Goal: Information Seeking & Learning: Understand process/instructions

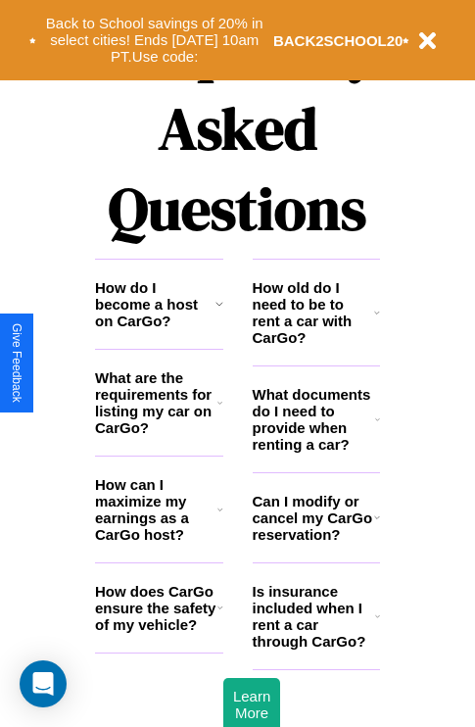
scroll to position [2374, 0]
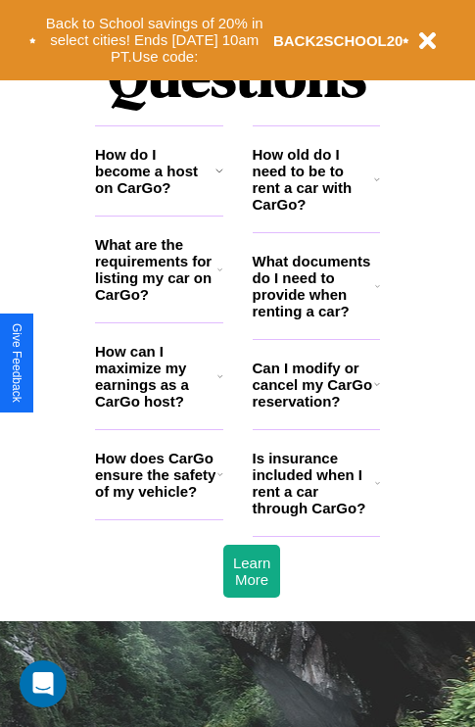
click at [159, 301] on h3 "What are the requirements for listing my car on CarGo?" at bounding box center [156, 269] width 122 height 67
click at [219, 384] on icon at bounding box center [220, 376] width 6 height 16
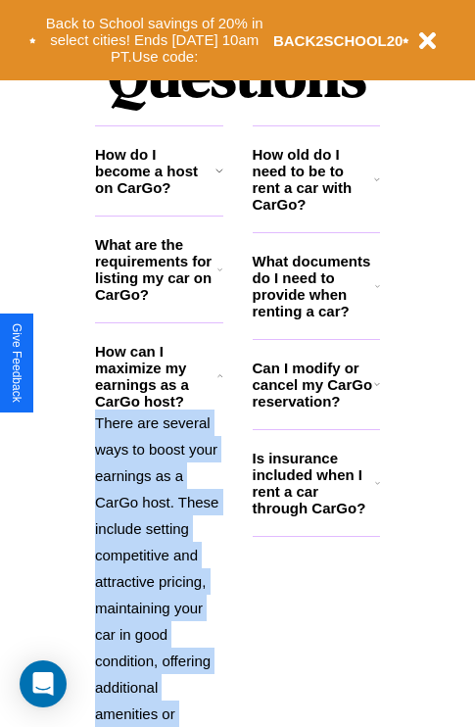
click at [219, 376] on polyline at bounding box center [219, 375] width 5 height 2
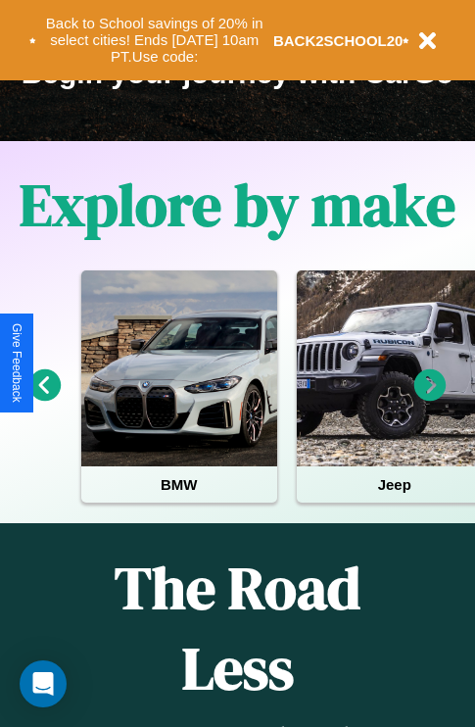
scroll to position [302, 0]
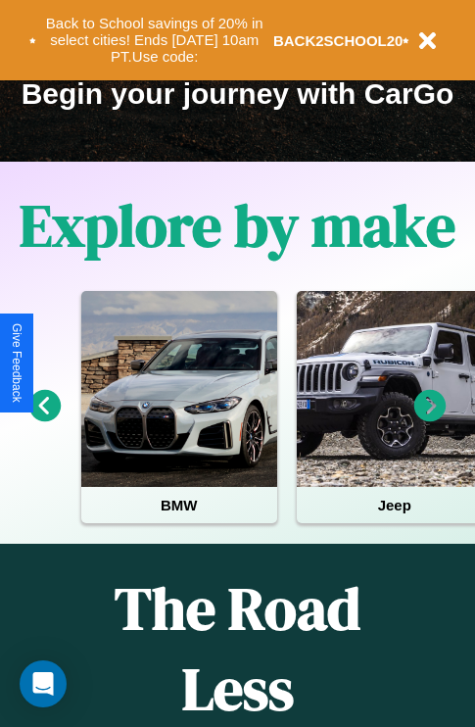
click at [430, 419] on icon at bounding box center [430, 406] width 32 height 32
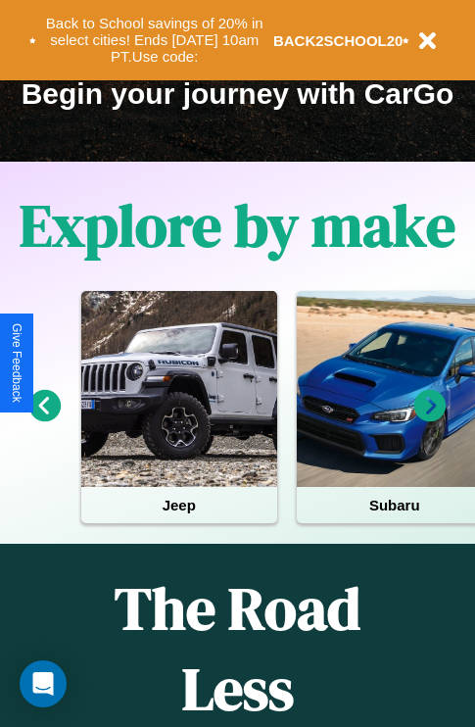
click at [430, 419] on icon at bounding box center [430, 406] width 32 height 32
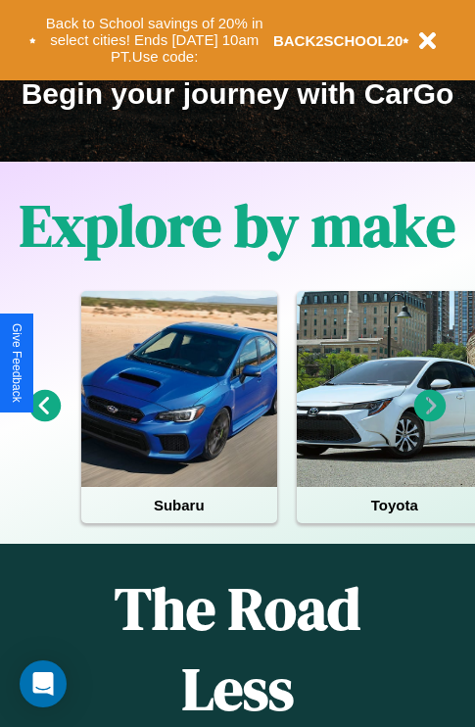
click at [430, 419] on icon at bounding box center [430, 406] width 32 height 32
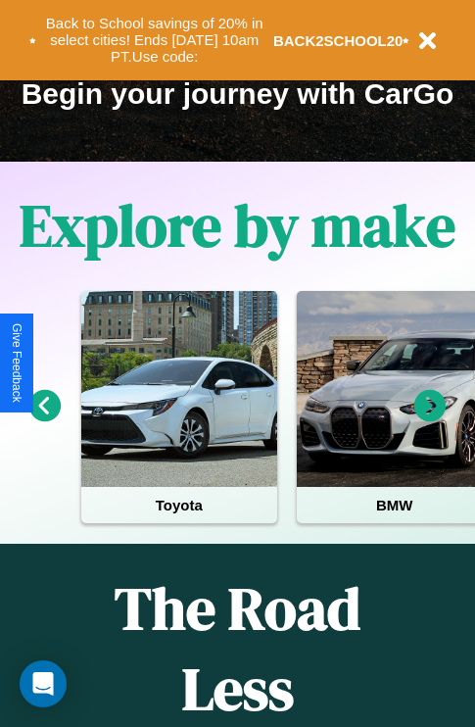
click at [430, 419] on icon at bounding box center [430, 406] width 32 height 32
